Goal: Task Accomplishment & Management: Use online tool/utility

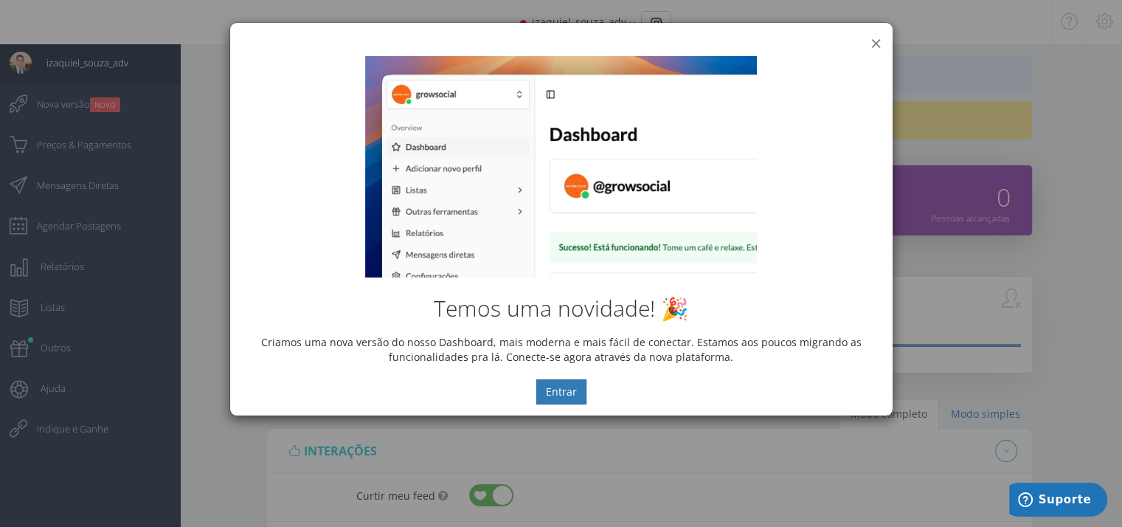
click at [881, 41] on button "×" at bounding box center [876, 43] width 11 height 20
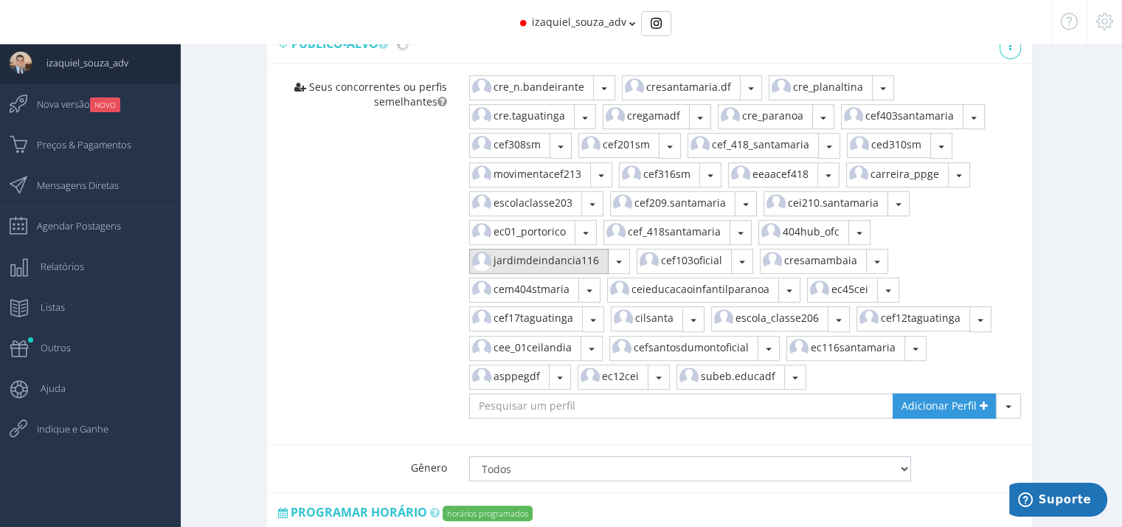
scroll to position [971, 0]
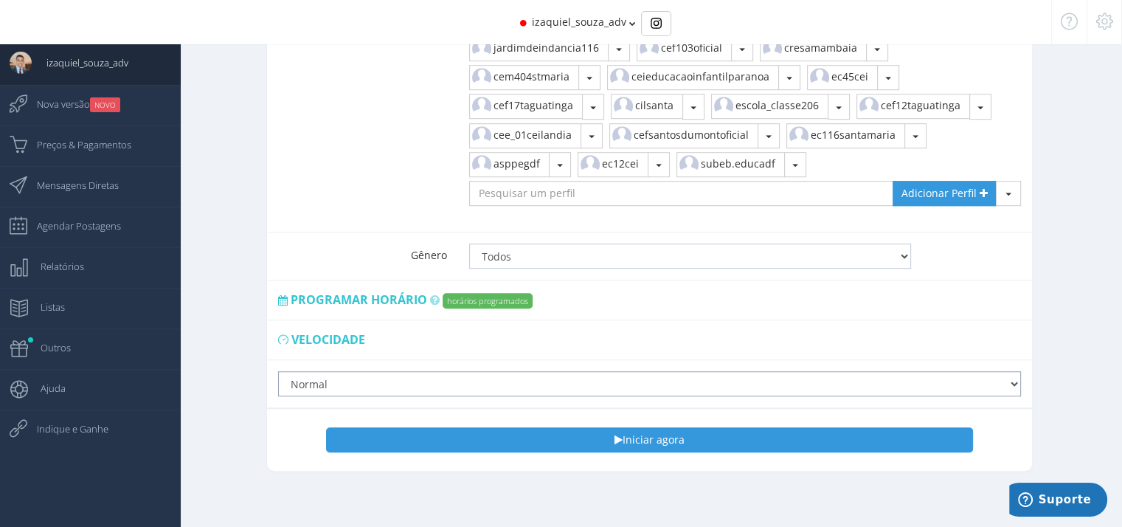
click at [566, 371] on select "Lento Normal Rápido Super Rápido" at bounding box center [649, 383] width 743 height 25
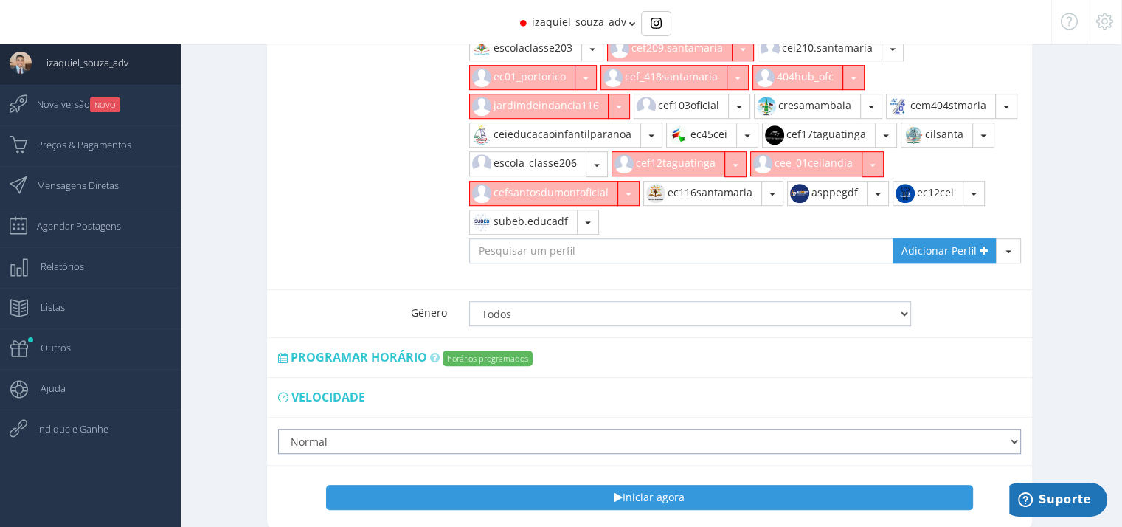
select select "slow"
click at [278, 429] on select "Lento Normal Rápido Super Rápido" at bounding box center [649, 441] width 743 height 25
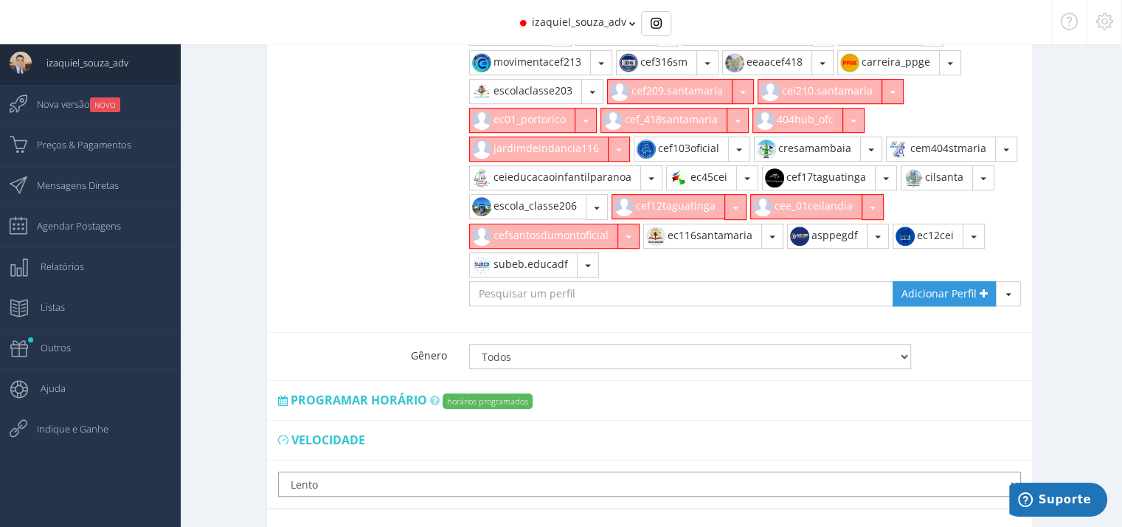
scroll to position [959, 0]
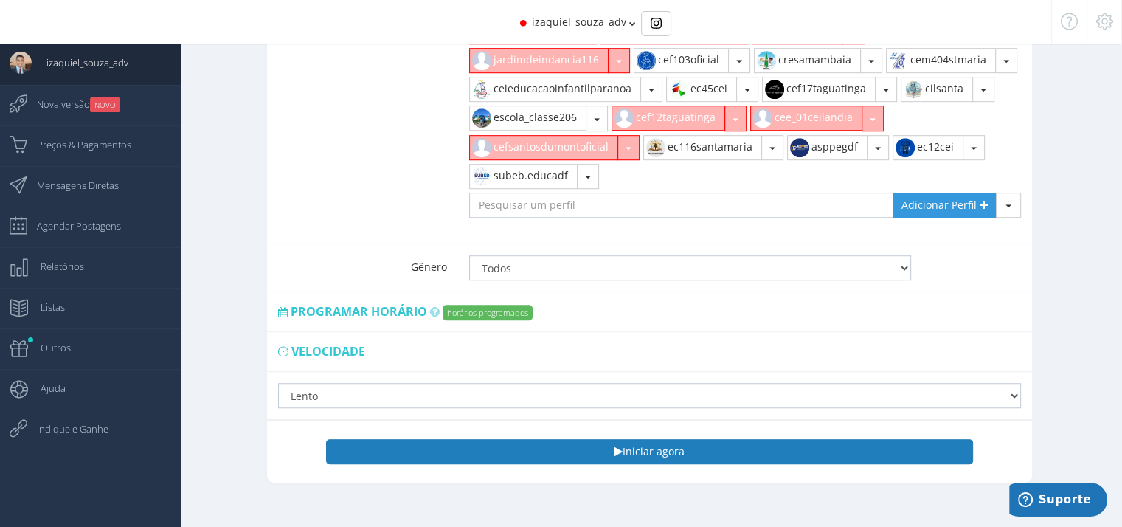
click at [506, 445] on button "Iniciar agora" at bounding box center [650, 451] width 648 height 25
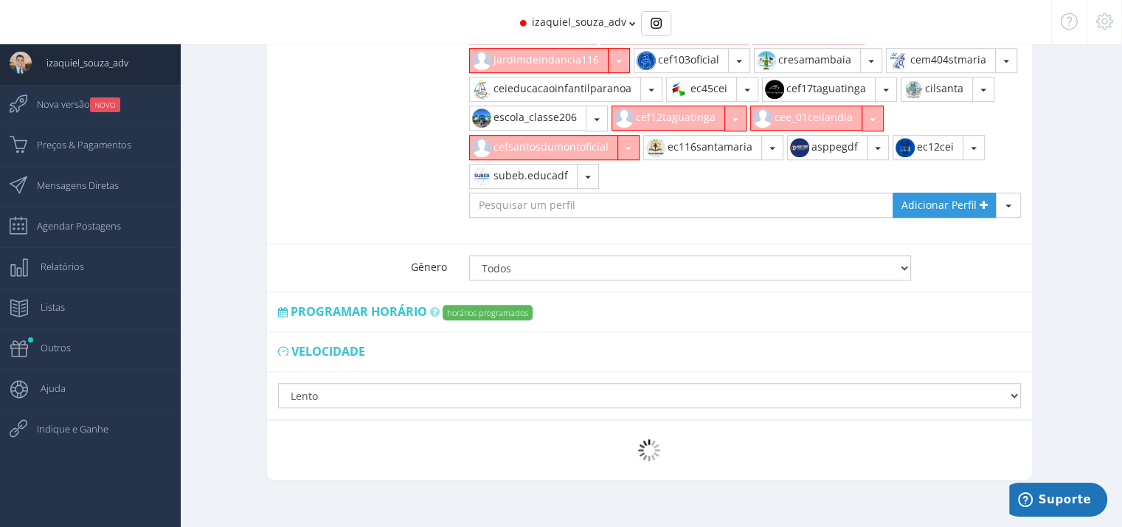
scroll to position [941, 0]
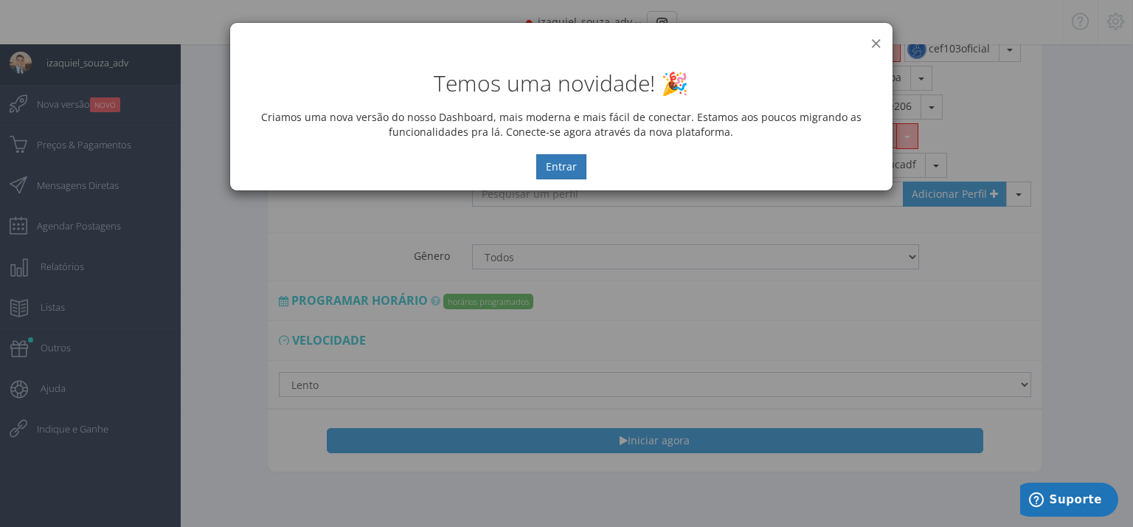
click at [875, 38] on button "×" at bounding box center [876, 43] width 11 height 20
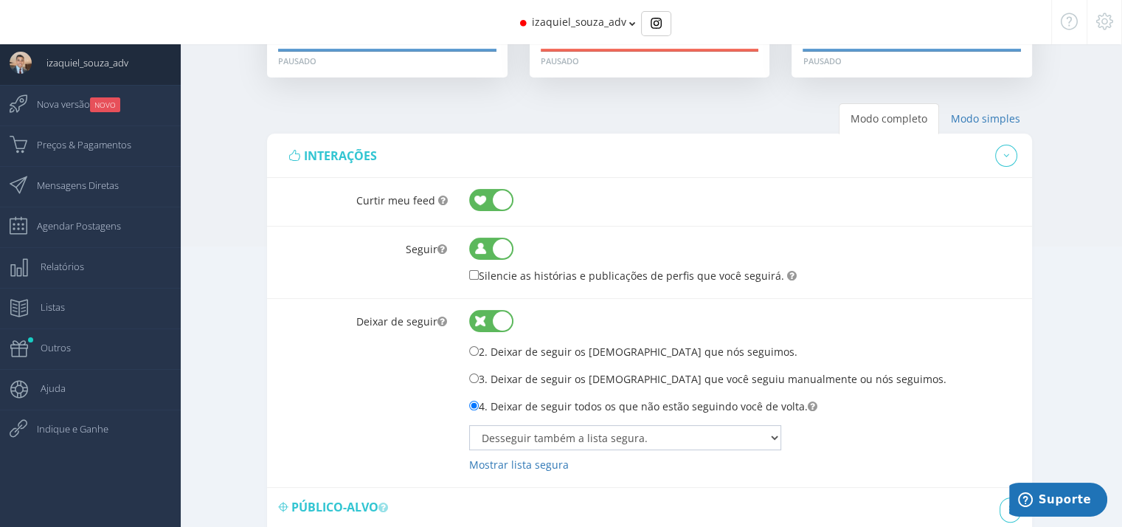
scroll to position [0, 0]
